Goal: Navigation & Orientation: Find specific page/section

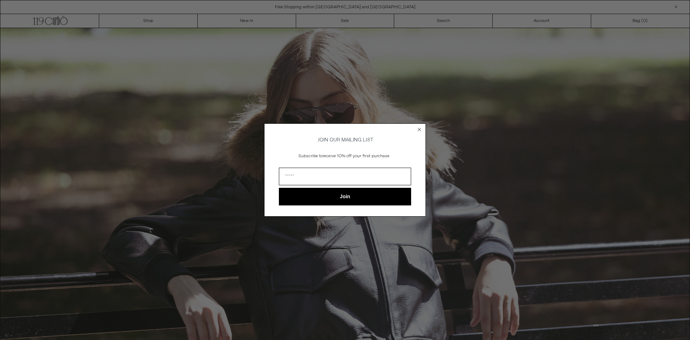
click at [423, 130] on icon "Close dialog" at bounding box center [419, 129] width 7 height 7
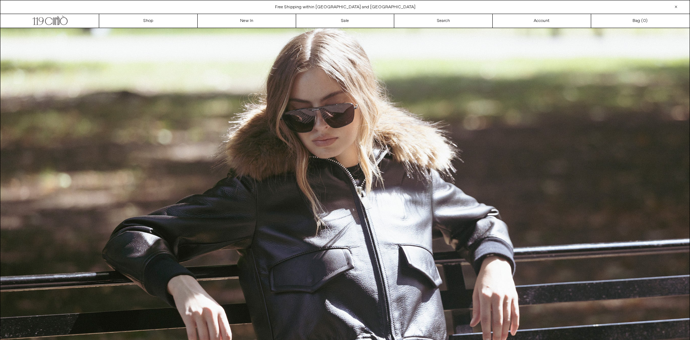
click at [414, 127] on div "Close dialog JOIN OUR MAILING LIST Subscribe to receive 10% off your first purc…" at bounding box center [345, 180] width 162 height 107
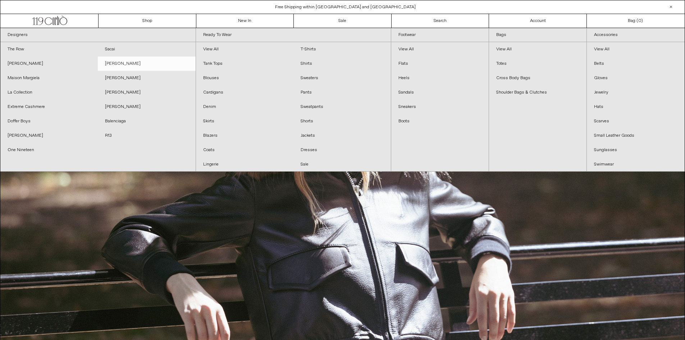
click at [115, 59] on link "[PERSON_NAME]" at bounding box center [146, 63] width 97 height 14
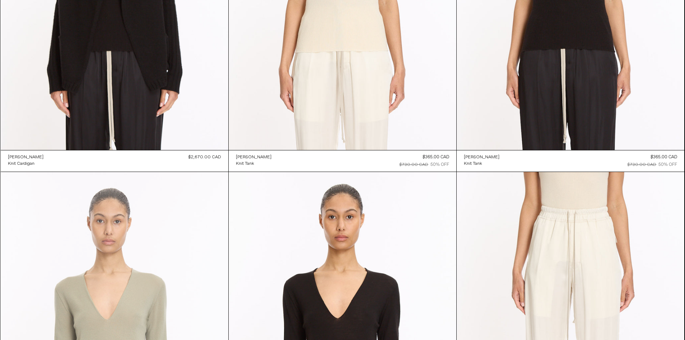
scroll to position [2409, 0]
